Goal: Entertainment & Leisure: Consume media (video, audio)

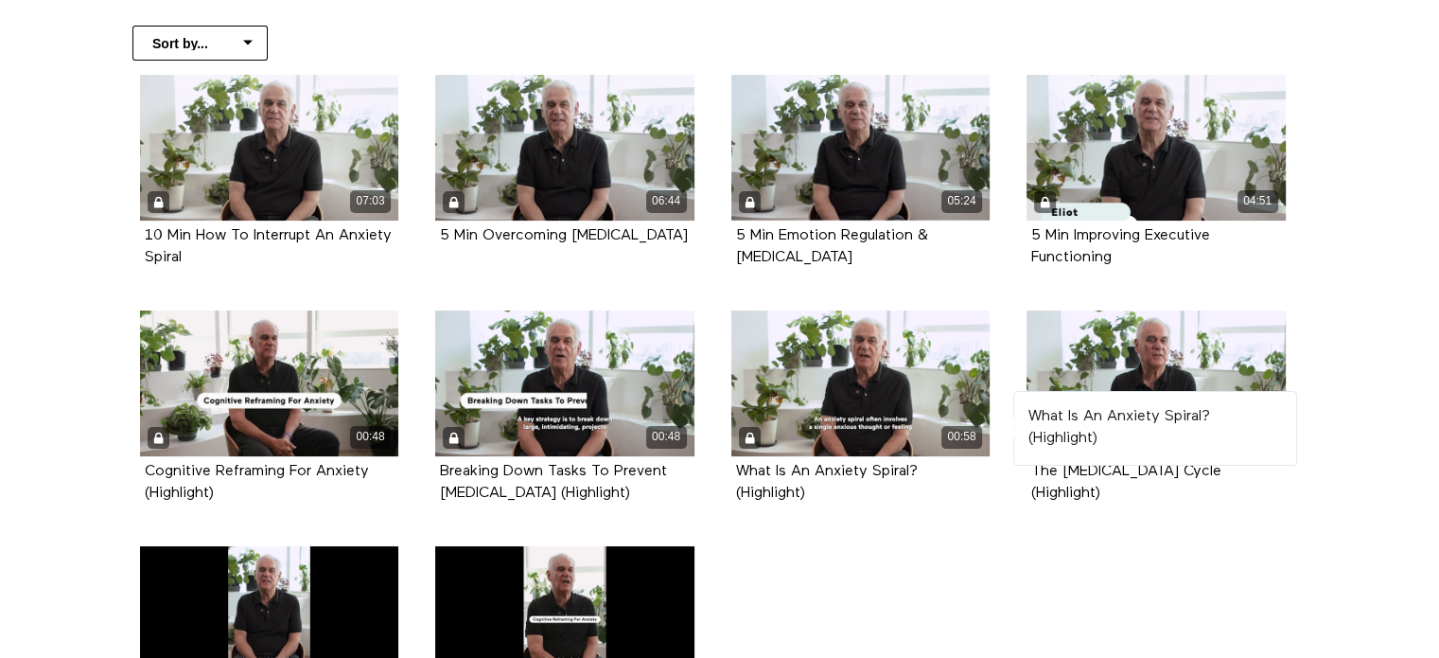
scroll to position [378, 0]
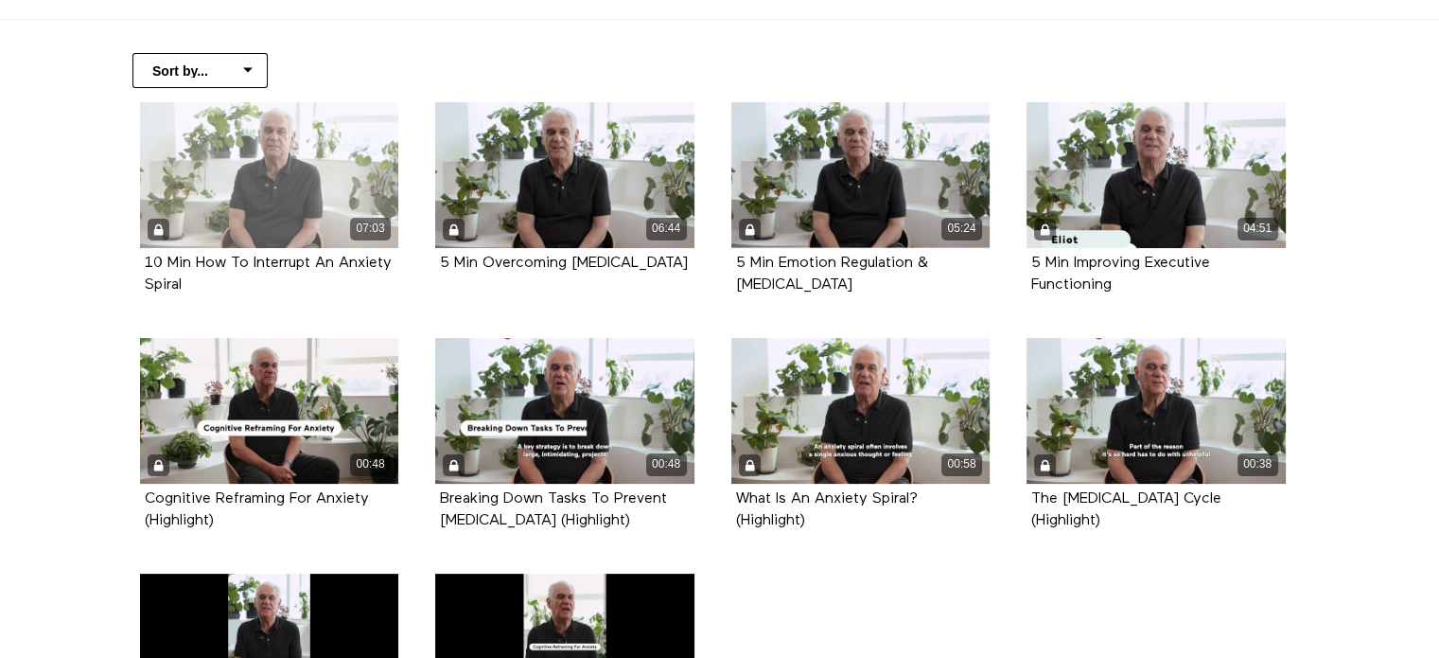
click at [308, 190] on div "07:03" at bounding box center [269, 175] width 259 height 146
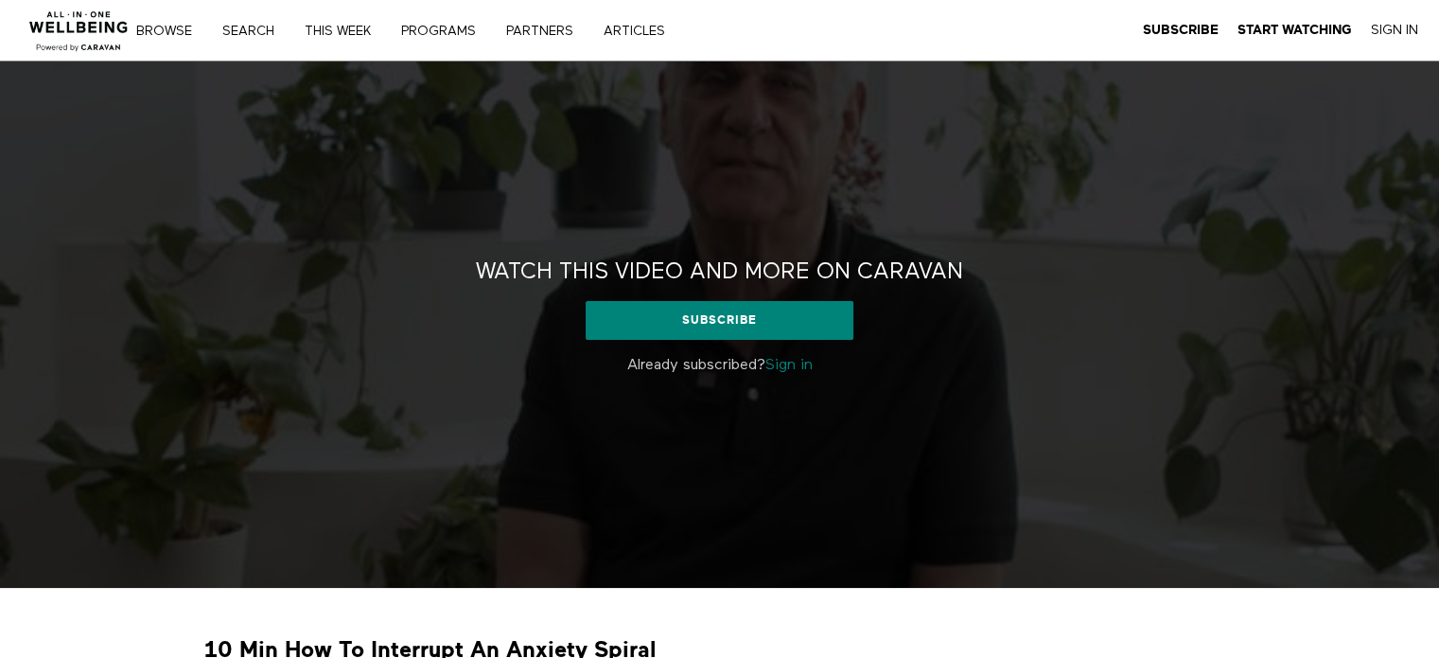
click at [798, 365] on link "Sign in" at bounding box center [788, 365] width 47 height 15
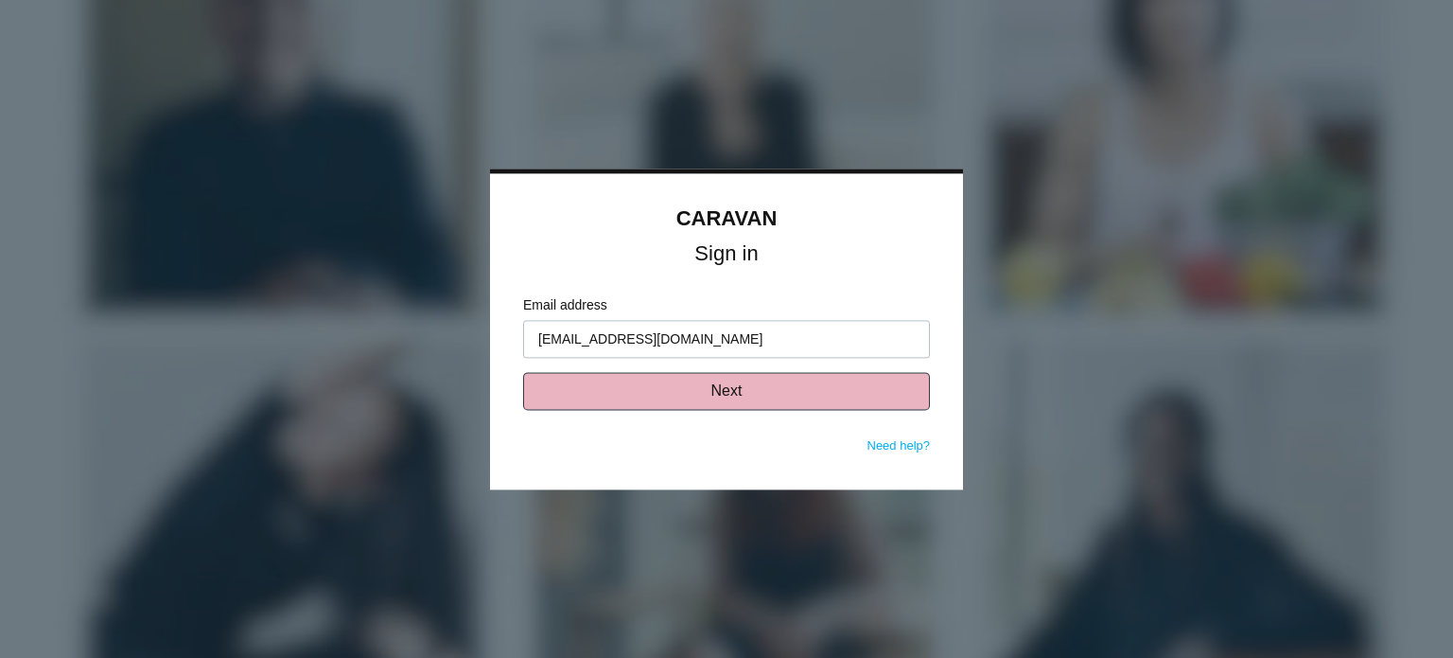
type input "[EMAIL_ADDRESS][DOMAIN_NAME]"
click at [814, 400] on button "Next" at bounding box center [726, 391] width 407 height 38
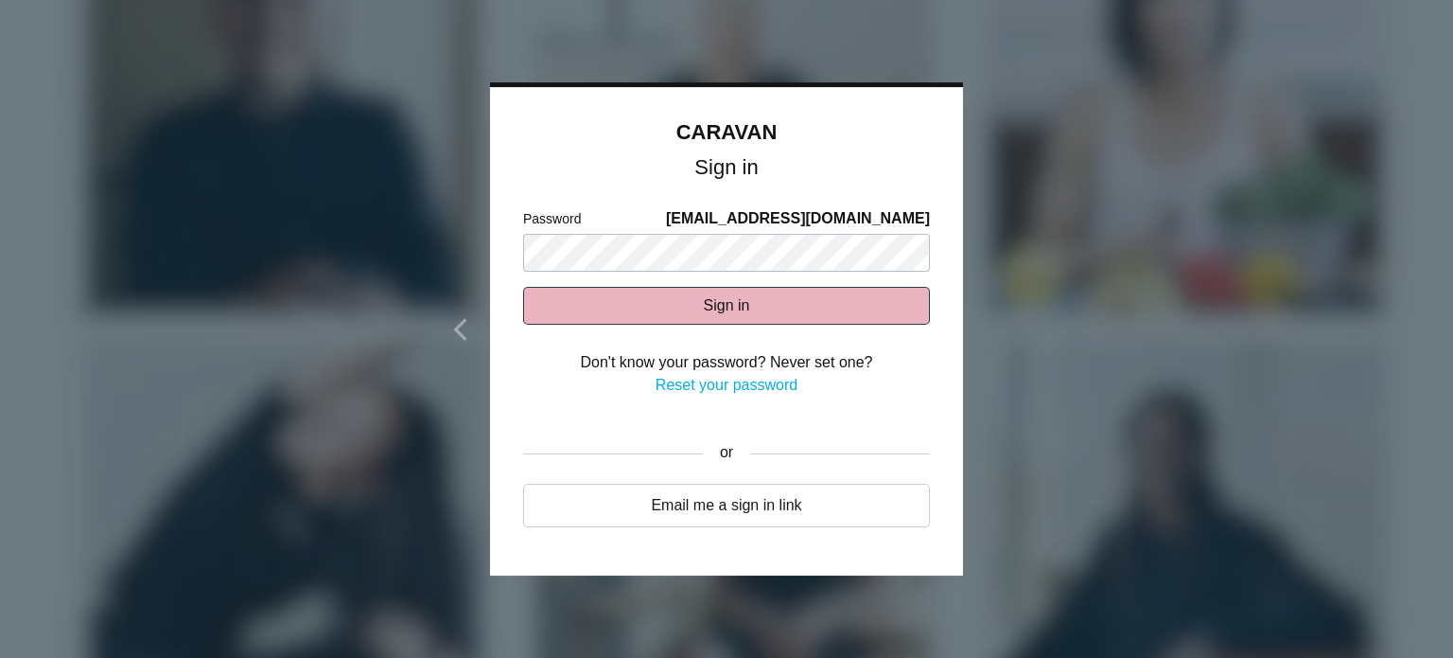
click at [759, 306] on button "Sign in" at bounding box center [726, 306] width 407 height 38
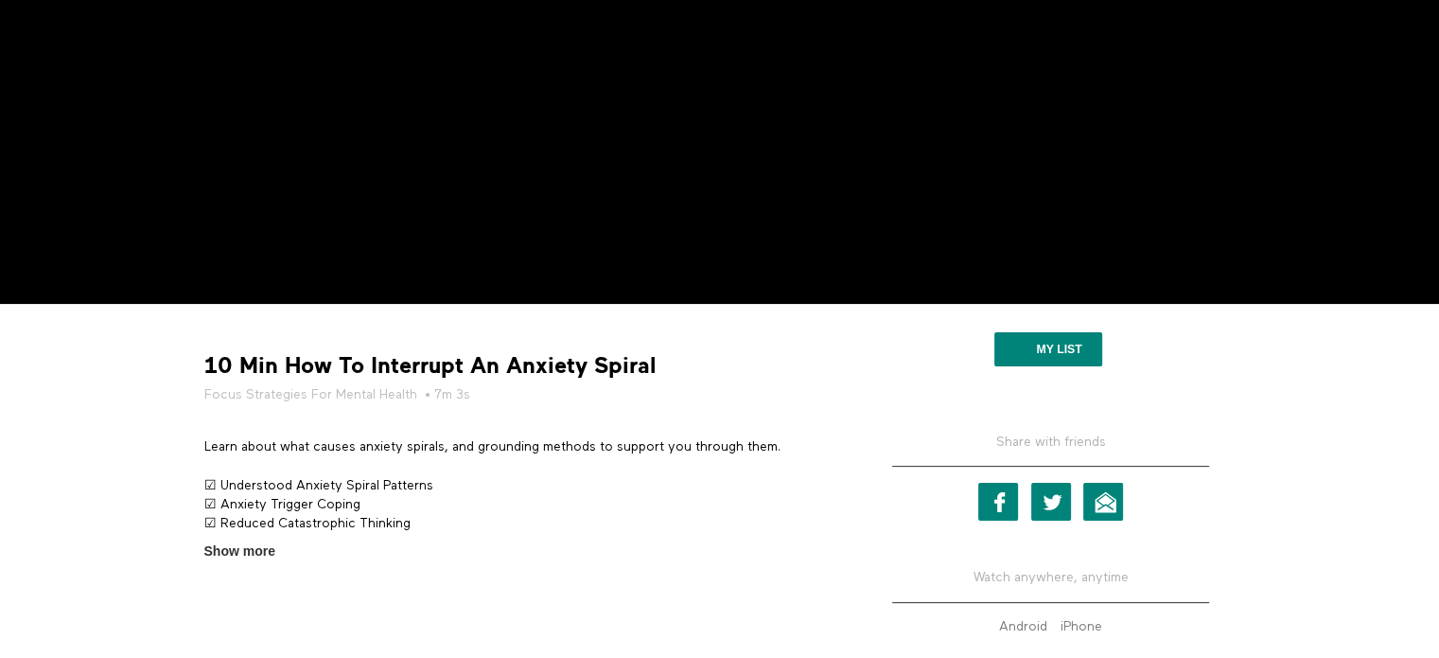
scroll to position [189, 0]
